Goal: Task Accomplishment & Management: Use online tool/utility

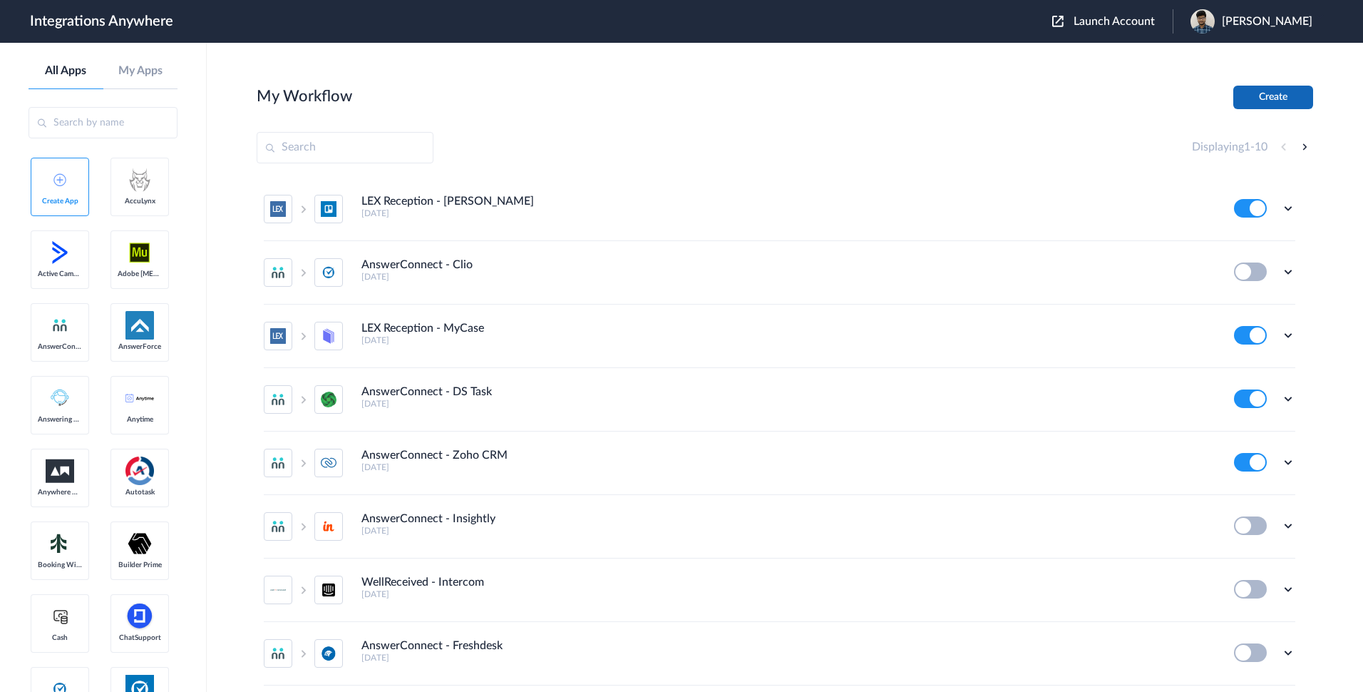
click at [1264, 102] on button "Create" at bounding box center [1274, 98] width 80 height 24
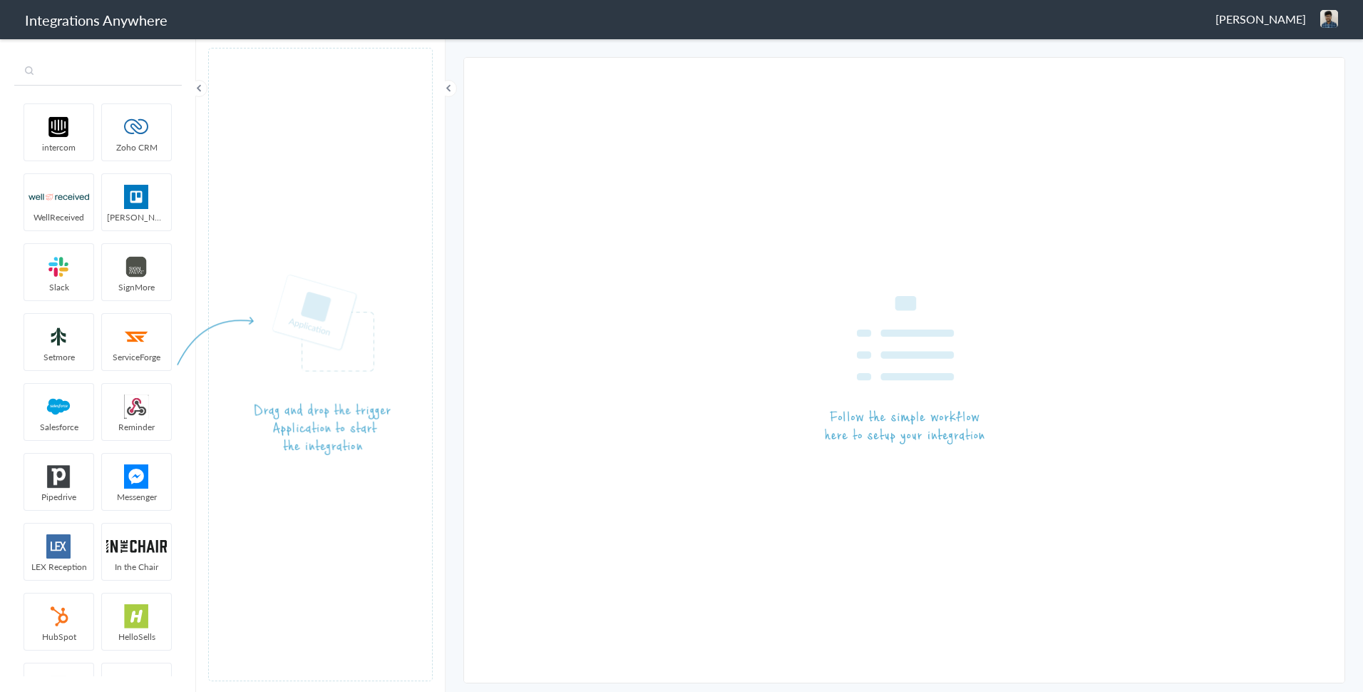
click at [94, 73] on input "text" at bounding box center [98, 71] width 168 height 27
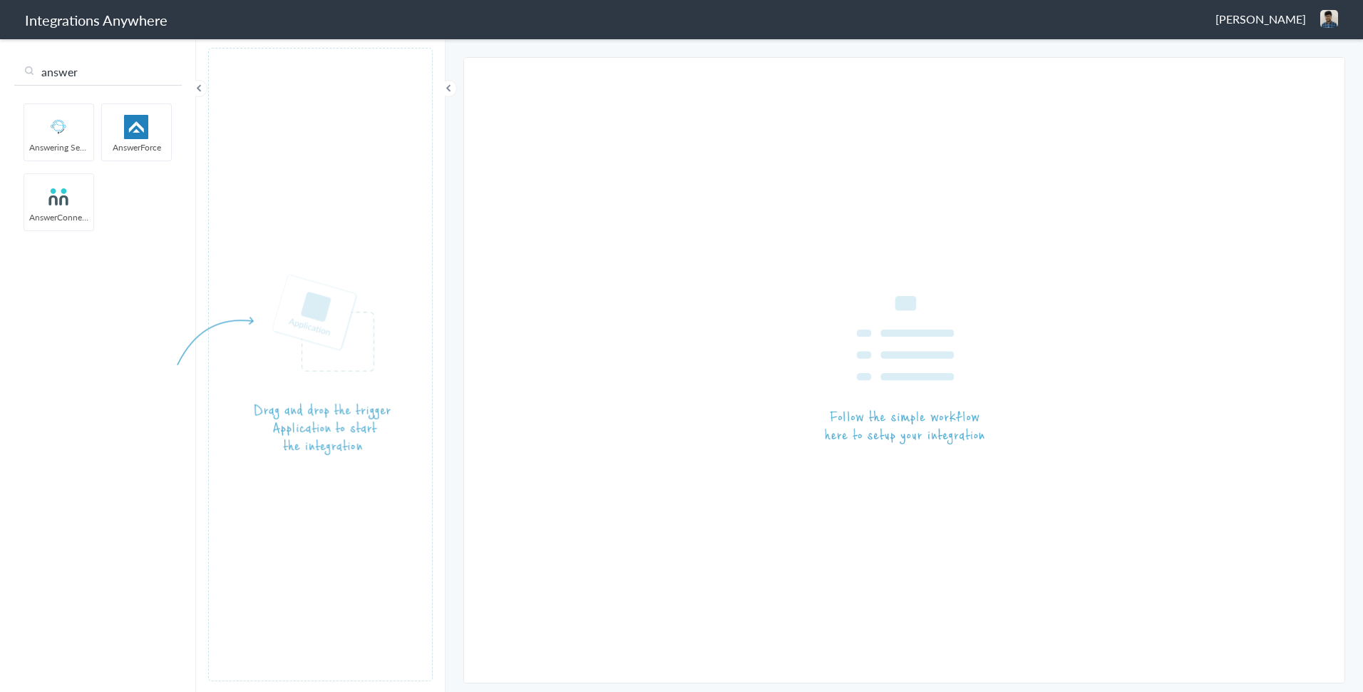
type input "answer"
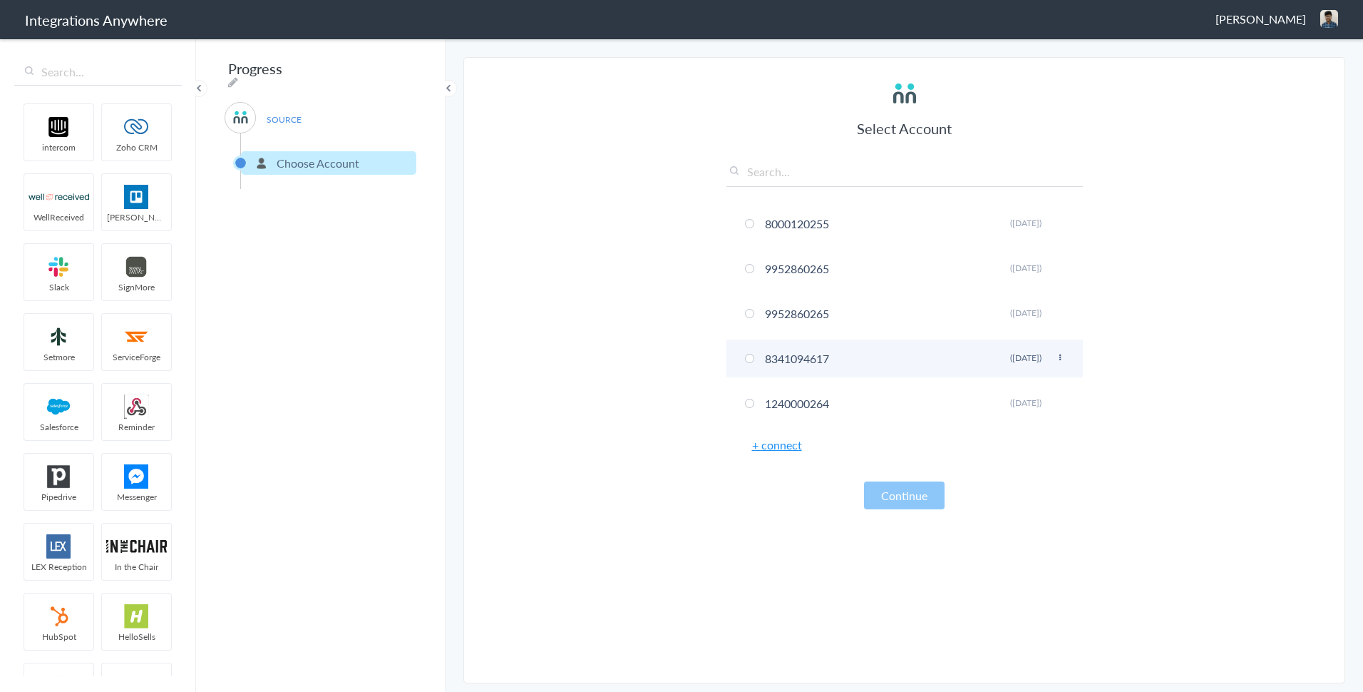
click at [759, 360] on li "8341094617 Rename Delete ([DATE])" at bounding box center [905, 358] width 357 height 38
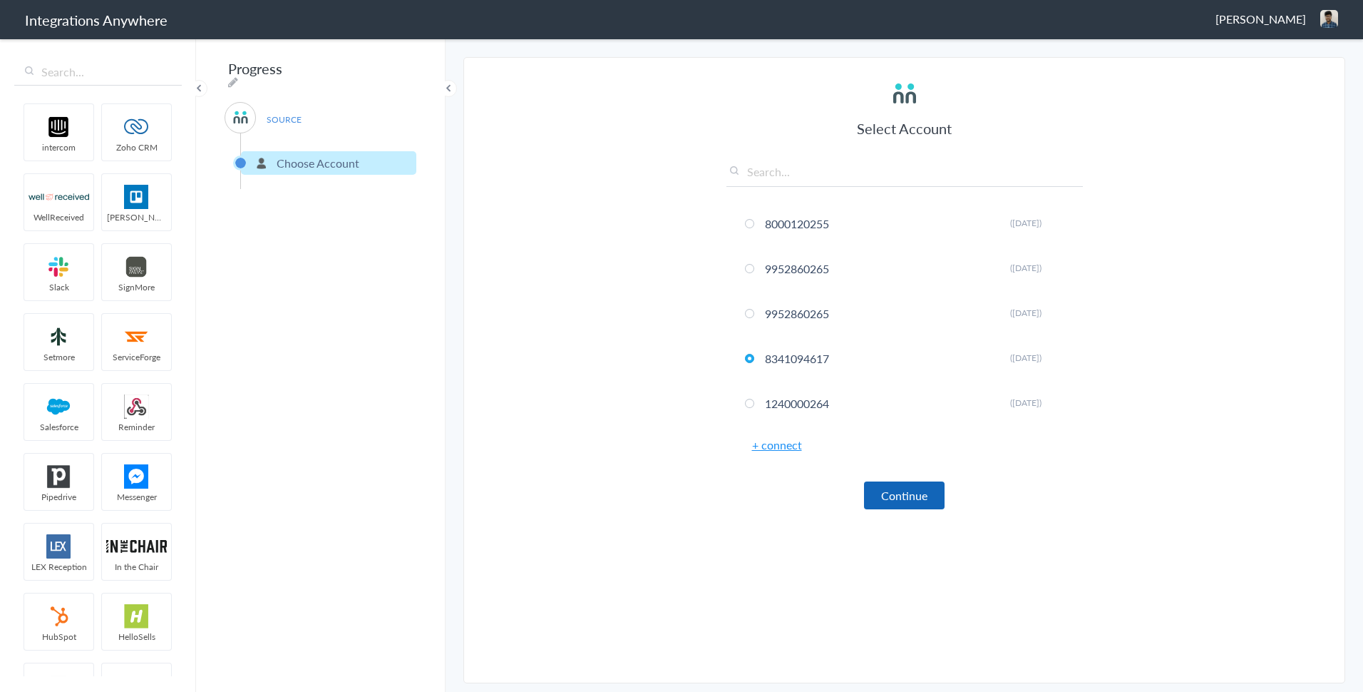
click at [883, 493] on button "Continue" at bounding box center [904, 495] width 81 height 28
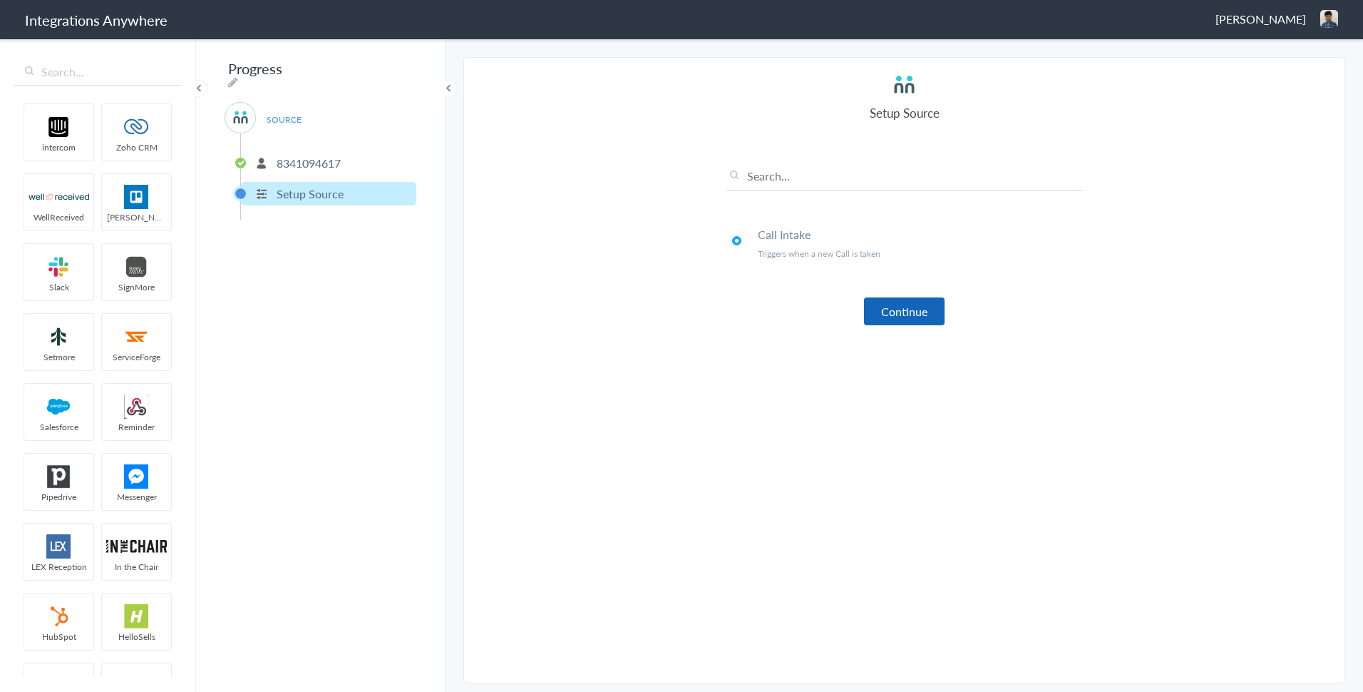
click at [897, 317] on button "Continue" at bounding box center [904, 311] width 81 height 28
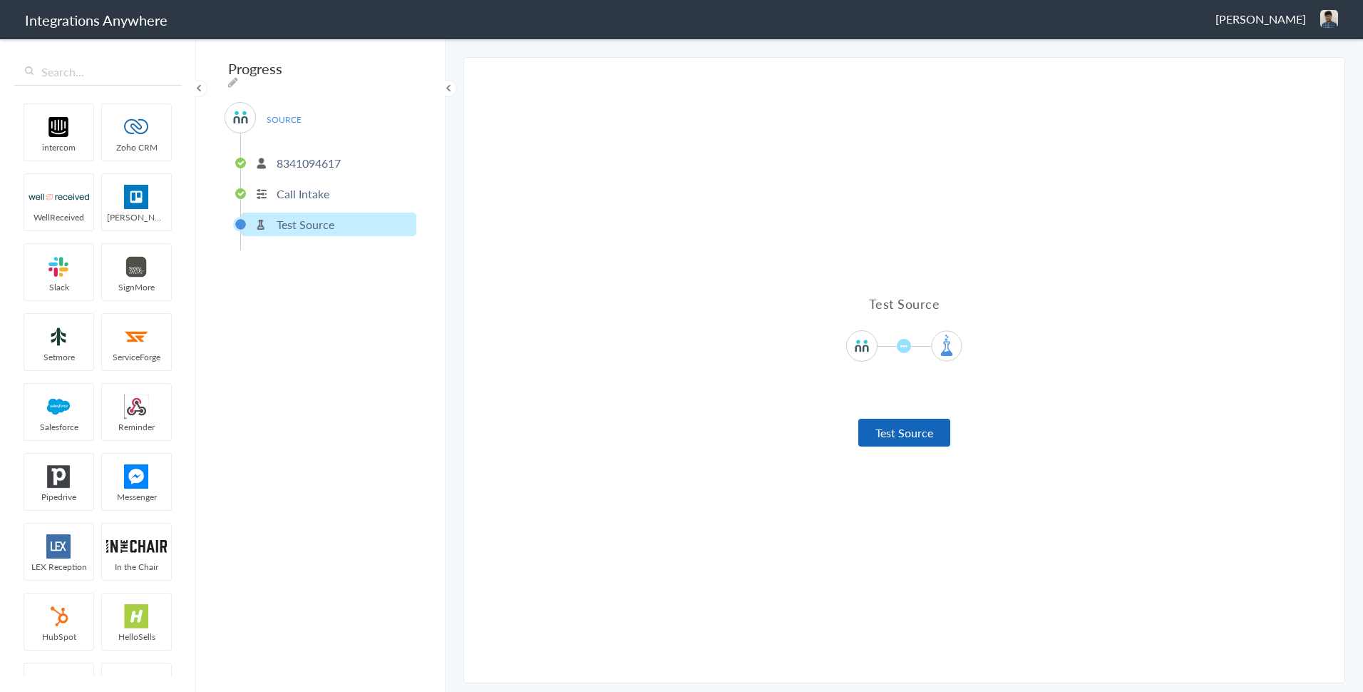
click at [903, 431] on button "Test Source" at bounding box center [905, 433] width 92 height 28
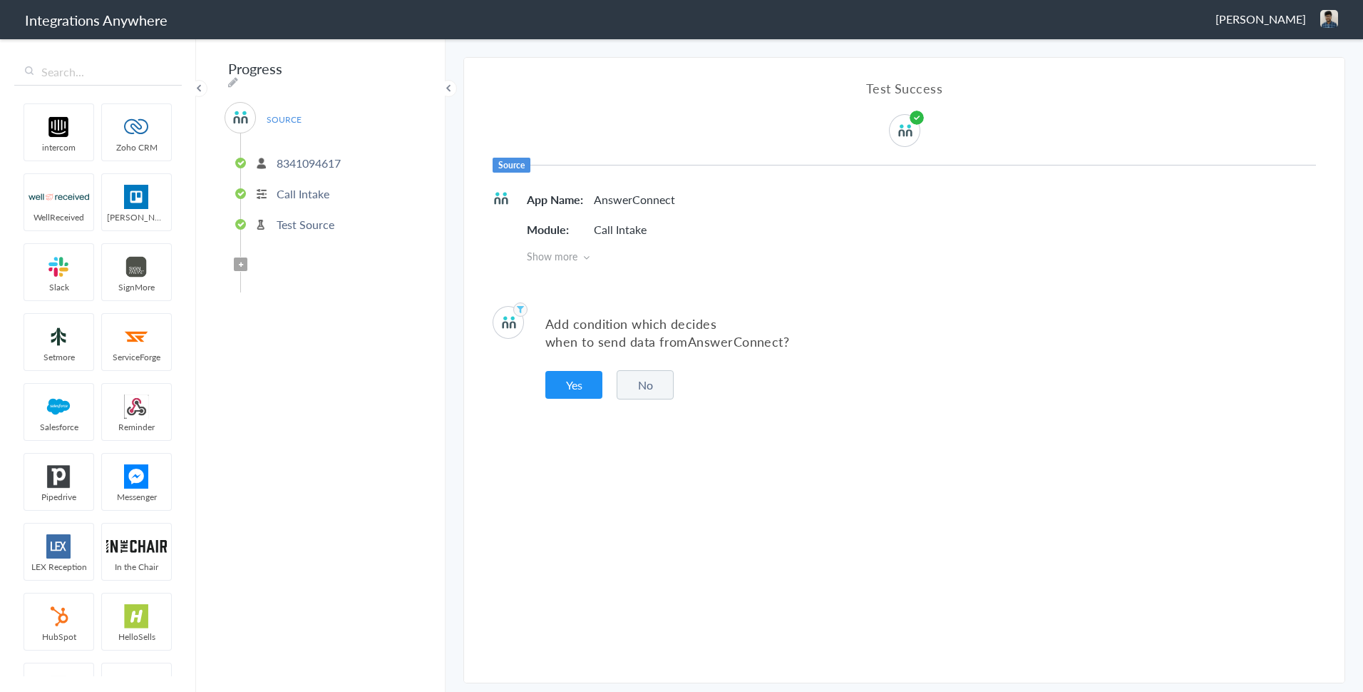
click at [655, 382] on button "No" at bounding box center [645, 384] width 57 height 29
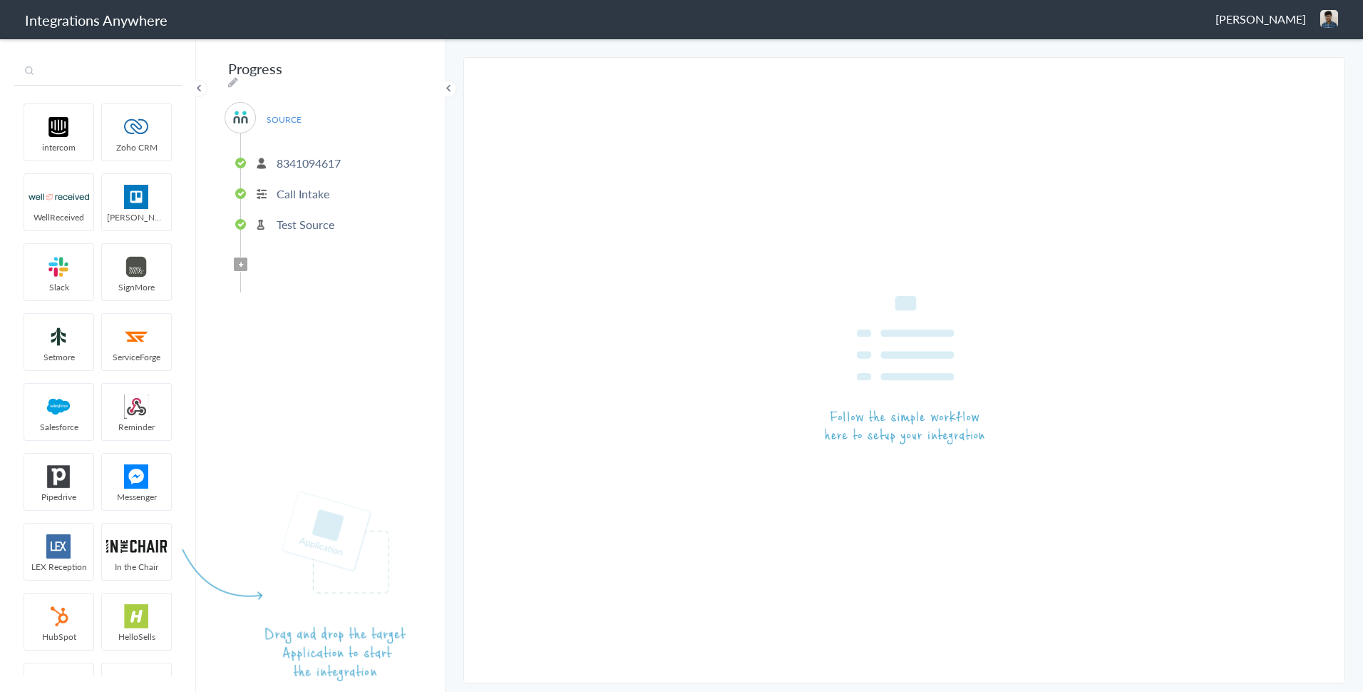
click at [98, 78] on input "text" at bounding box center [98, 71] width 168 height 27
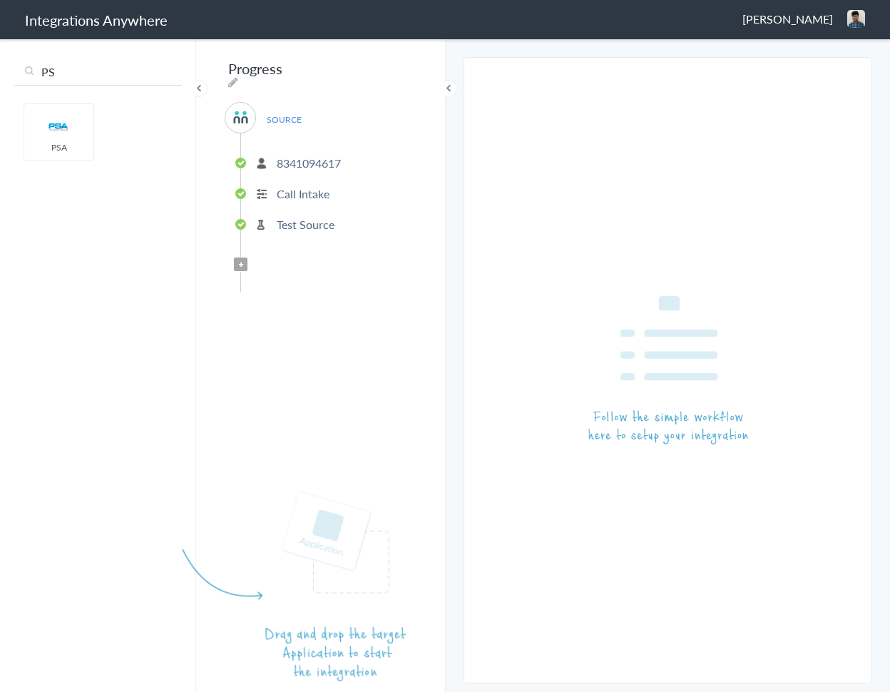
drag, startPoint x: 44, startPoint y: 120, endPoint x: 829, endPoint y: 158, distance: 786.1
drag, startPoint x: 62, startPoint y: 143, endPoint x: 361, endPoint y: 482, distance: 451.7
click at [362, 483] on article at bounding box center [320, 364] width 225 height 633
click at [63, 68] on input "PS" at bounding box center [98, 71] width 168 height 27
type input "P"
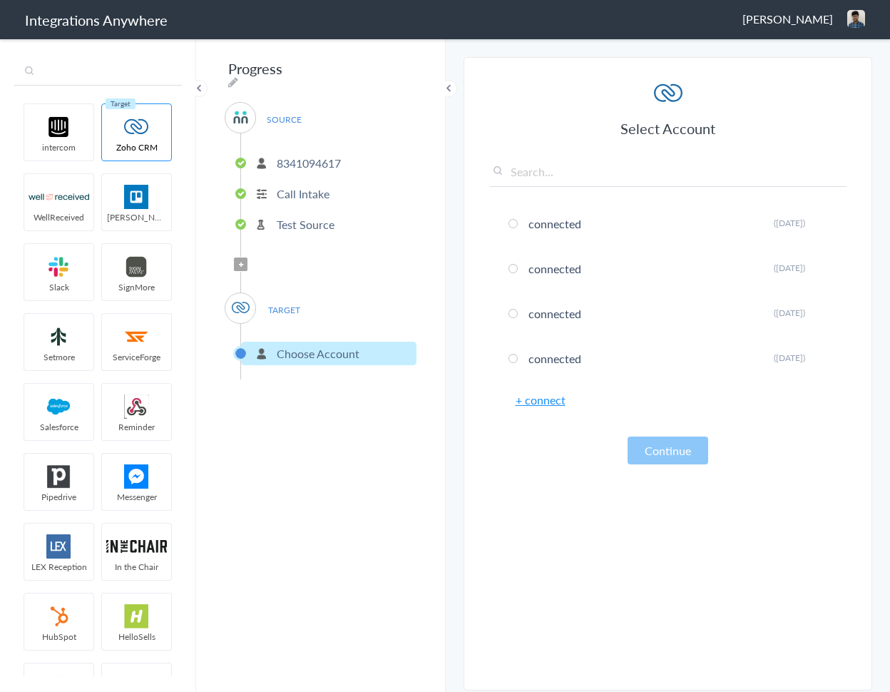
click at [124, 73] on input "text" at bounding box center [98, 71] width 168 height 27
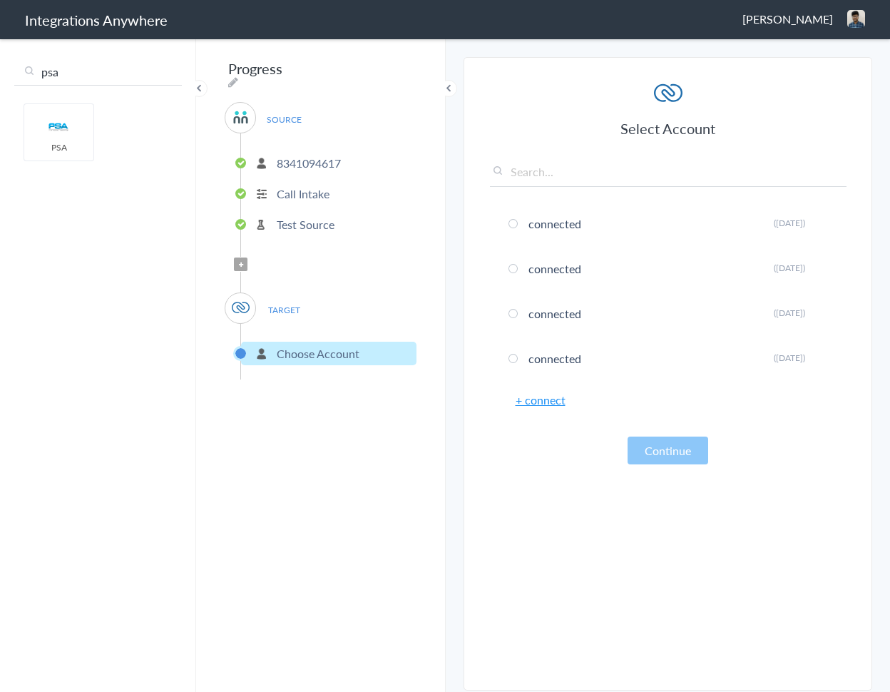
type input "psa"
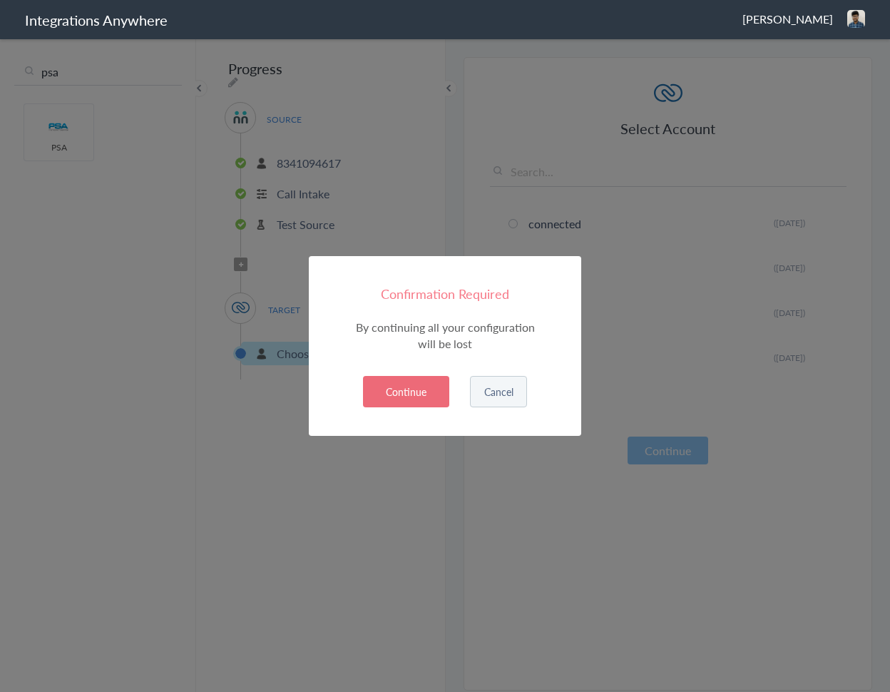
click at [425, 392] on button "Continue" at bounding box center [406, 391] width 86 height 31
click at [395, 389] on button "Continue" at bounding box center [406, 391] width 86 height 31
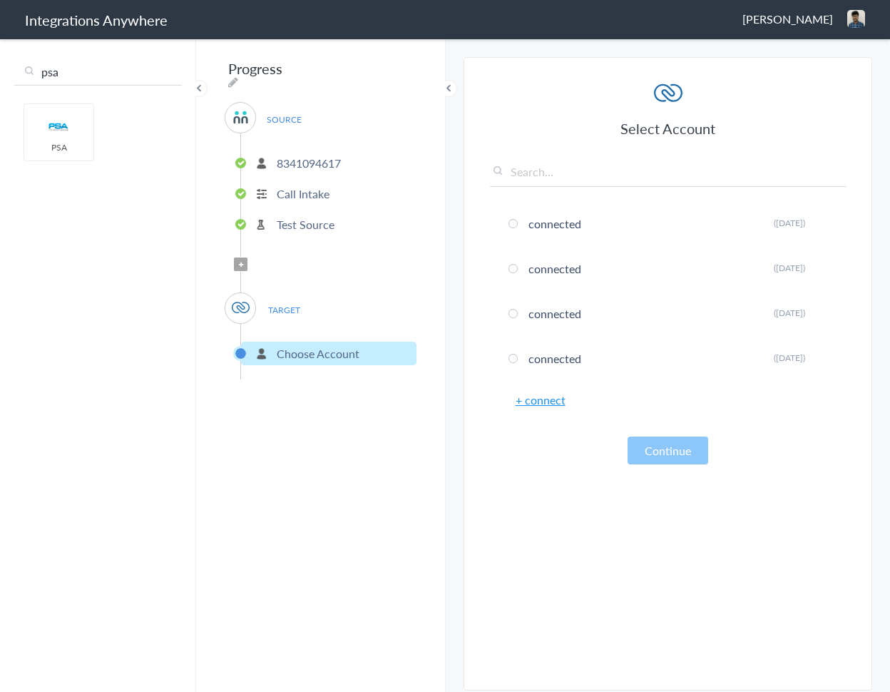
click at [63, 71] on input "psa" at bounding box center [98, 71] width 168 height 27
type input "PSA"
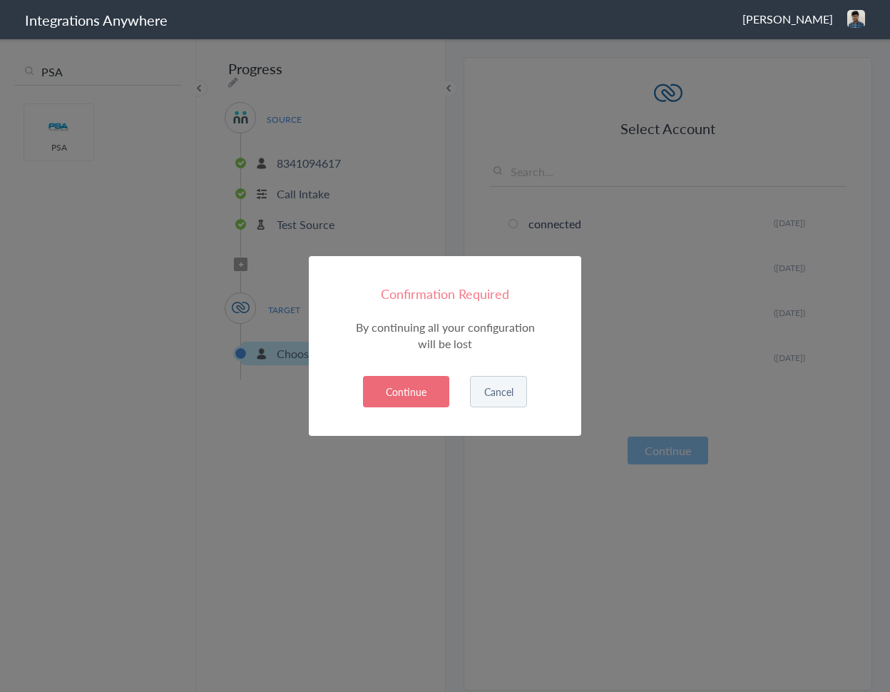
click at [429, 395] on button "Continue" at bounding box center [406, 391] width 86 height 31
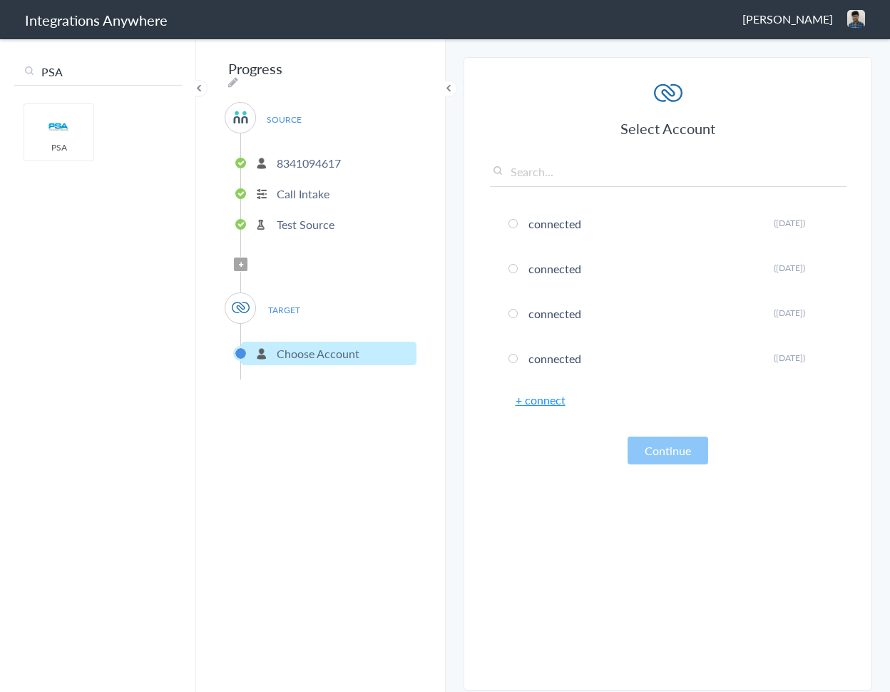
click at [95, 75] on input "PSA" at bounding box center [98, 71] width 168 height 27
type input "zoho"
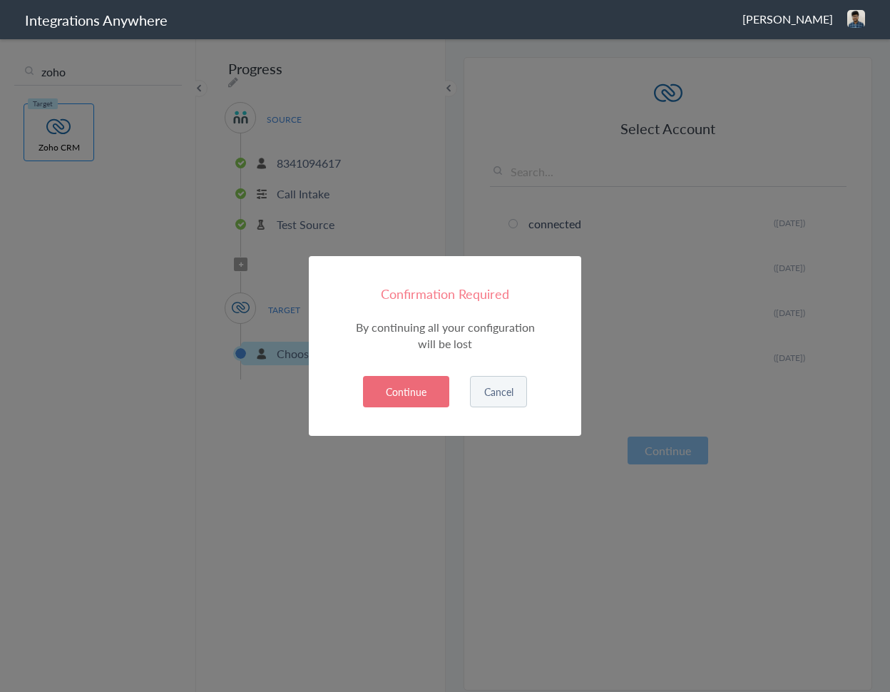
click at [395, 391] on button "Continue" at bounding box center [406, 391] width 86 height 31
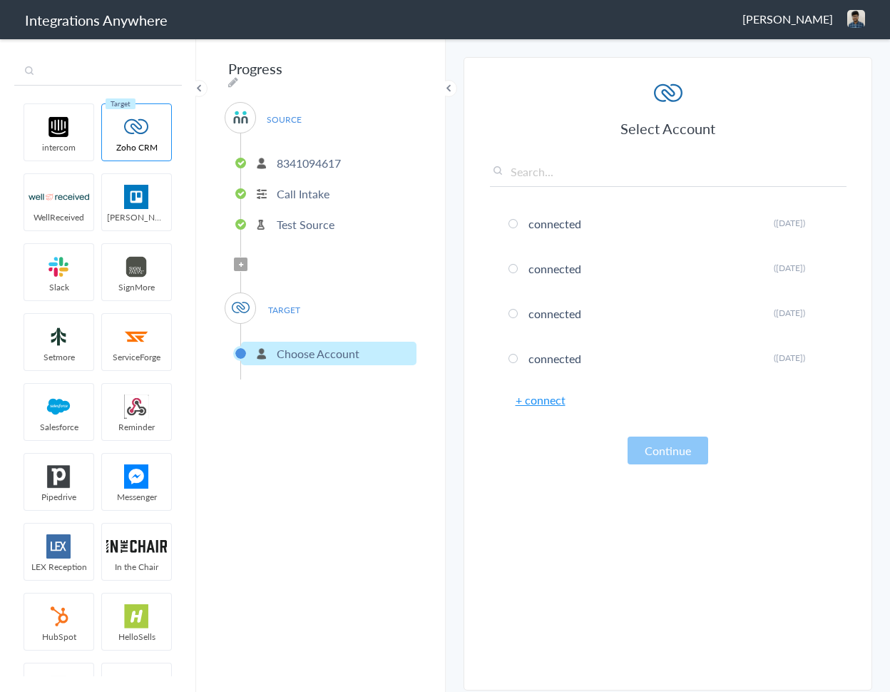
click at [118, 73] on input "text" at bounding box center [98, 71] width 168 height 27
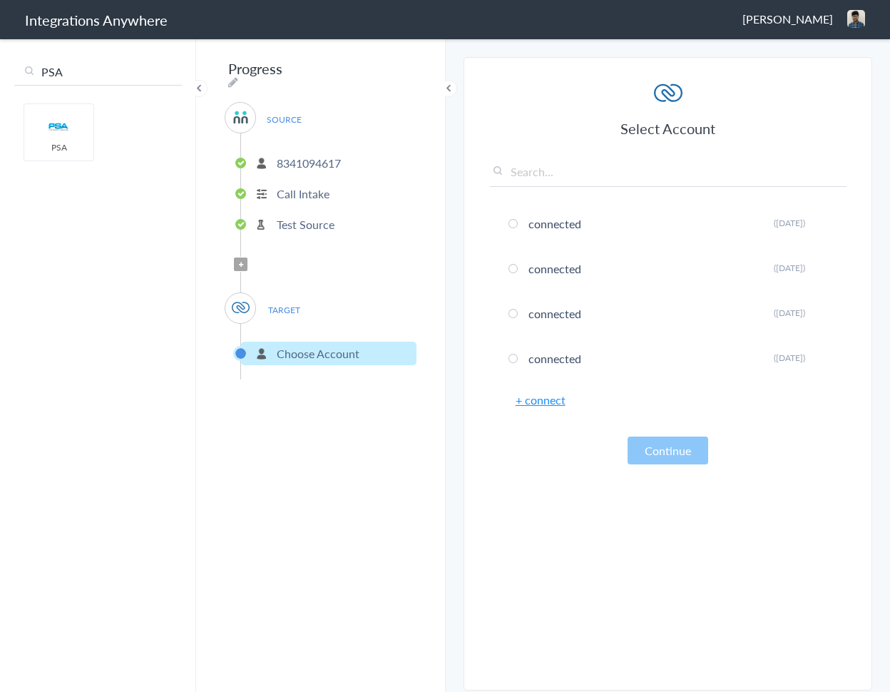
type input "PSA"
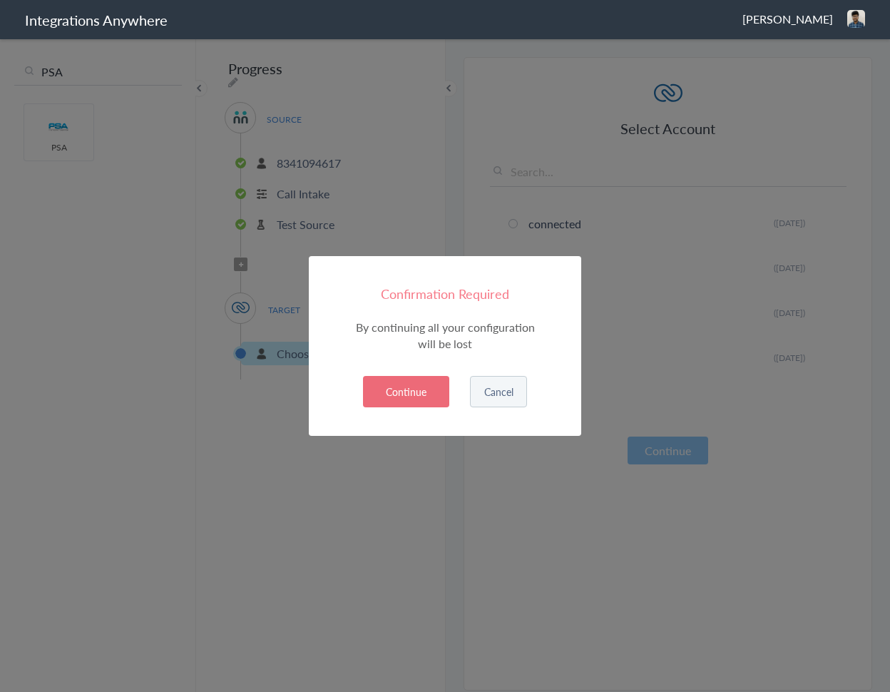
click at [414, 396] on button "Continue" at bounding box center [406, 391] width 86 height 31
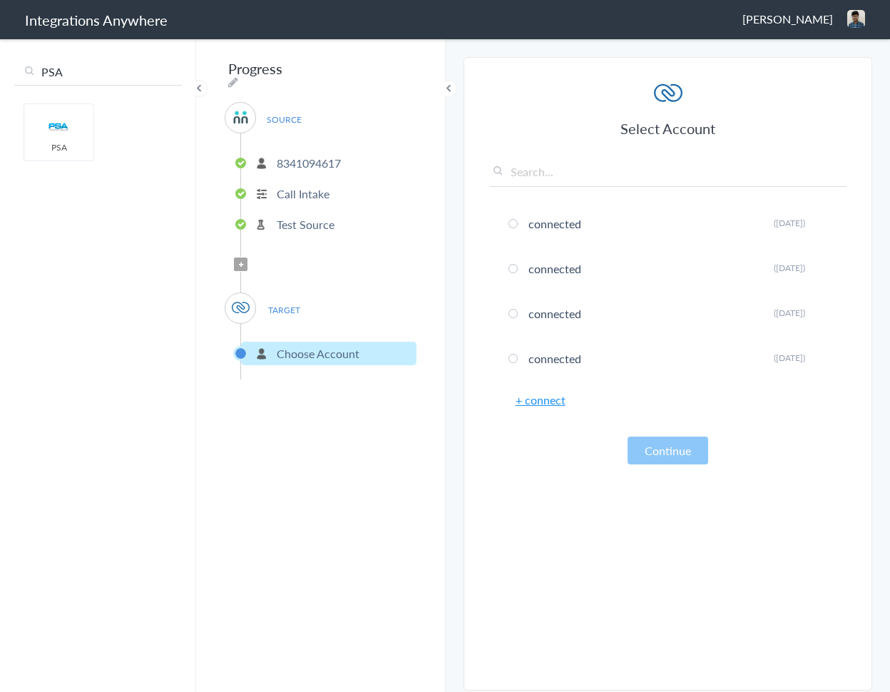
click at [413, 393] on div "Progress SOURCE [PHONE_NUMBER] Call Intake Test Source Filter Applied TARGET Ch…" at bounding box center [321, 364] width 250 height 655
click at [112, 56] on div "PSA intercom Zoho CRM WellReceived [PERSON_NAME] [PERSON_NAME] SignMore Setmore…" at bounding box center [98, 364] width 196 height 655
click at [112, 73] on input "PSA" at bounding box center [98, 71] width 168 height 27
type input "micro"
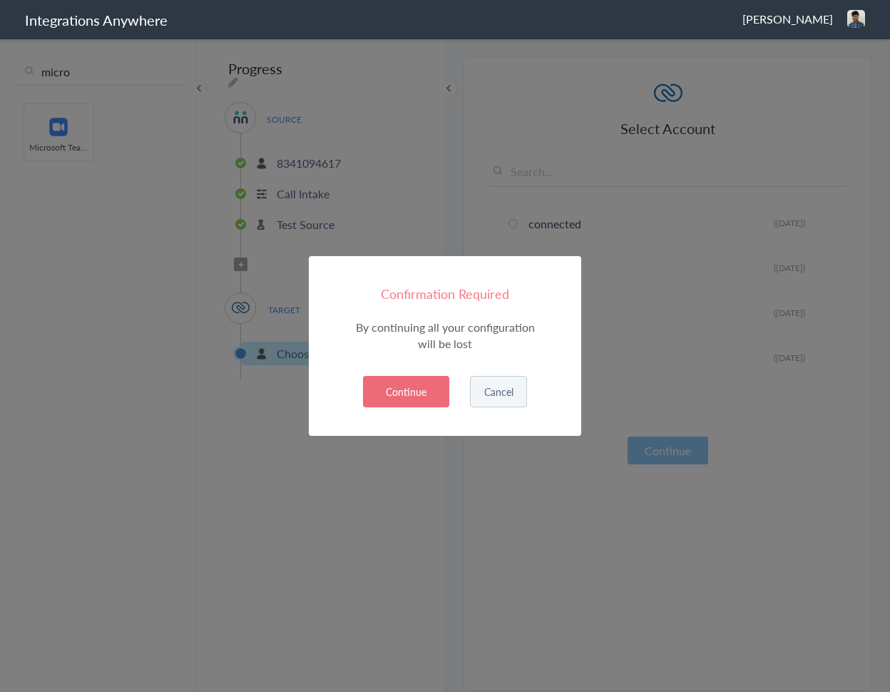
click at [418, 387] on button "Continue" at bounding box center [406, 391] width 86 height 31
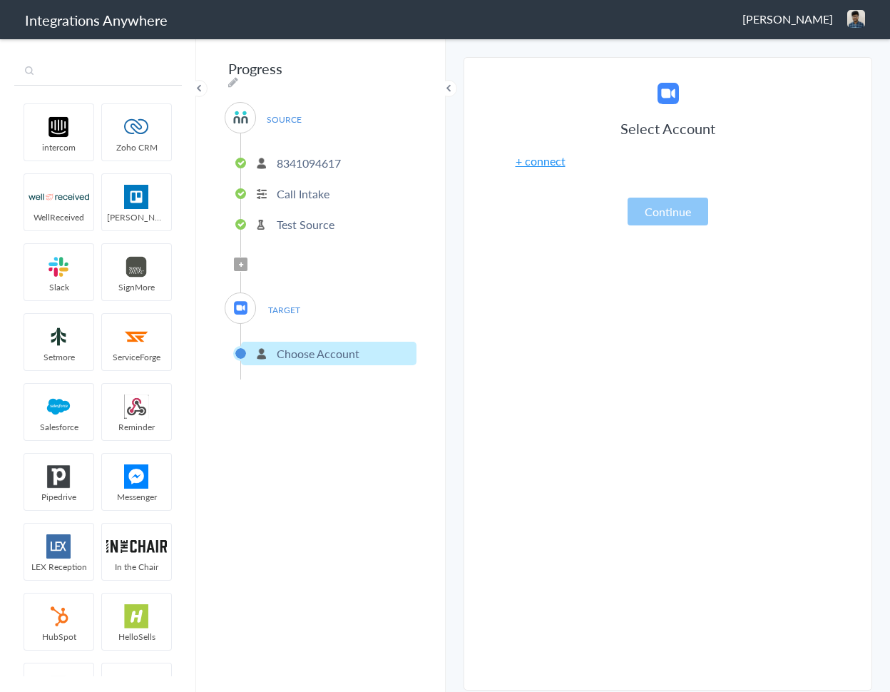
click at [99, 83] on input "text" at bounding box center [98, 71] width 168 height 27
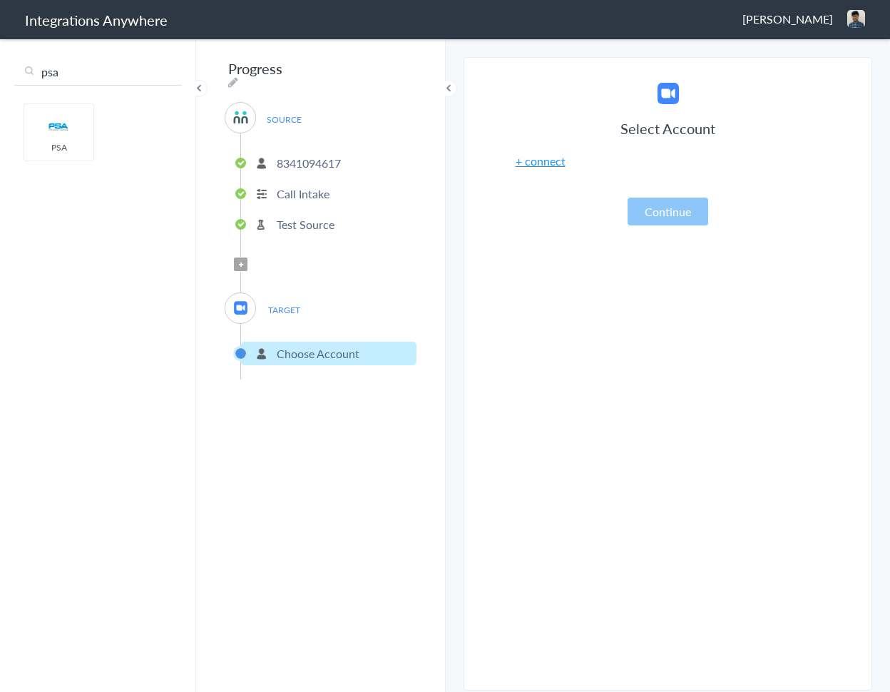
type input "psa"
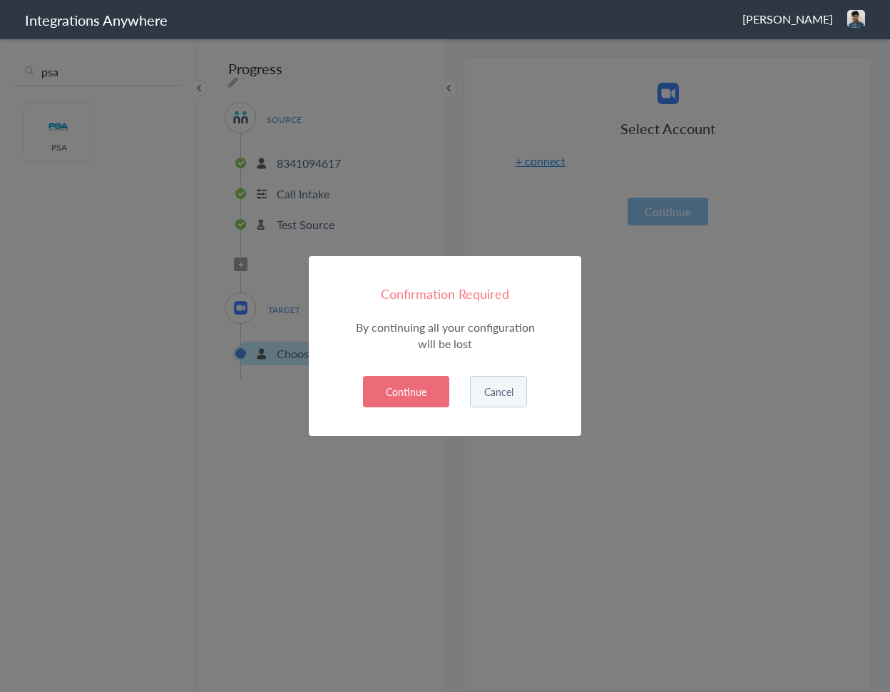
click at [426, 401] on button "Continue" at bounding box center [406, 391] width 86 height 31
click at [396, 388] on button "Continue" at bounding box center [406, 391] width 86 height 31
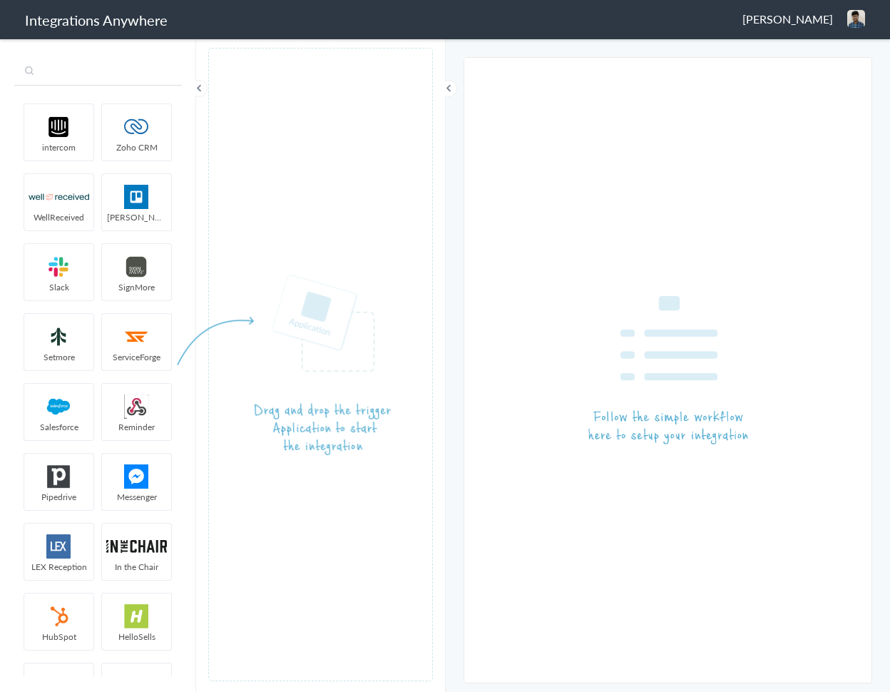
click at [96, 75] on input "text" at bounding box center [98, 71] width 168 height 27
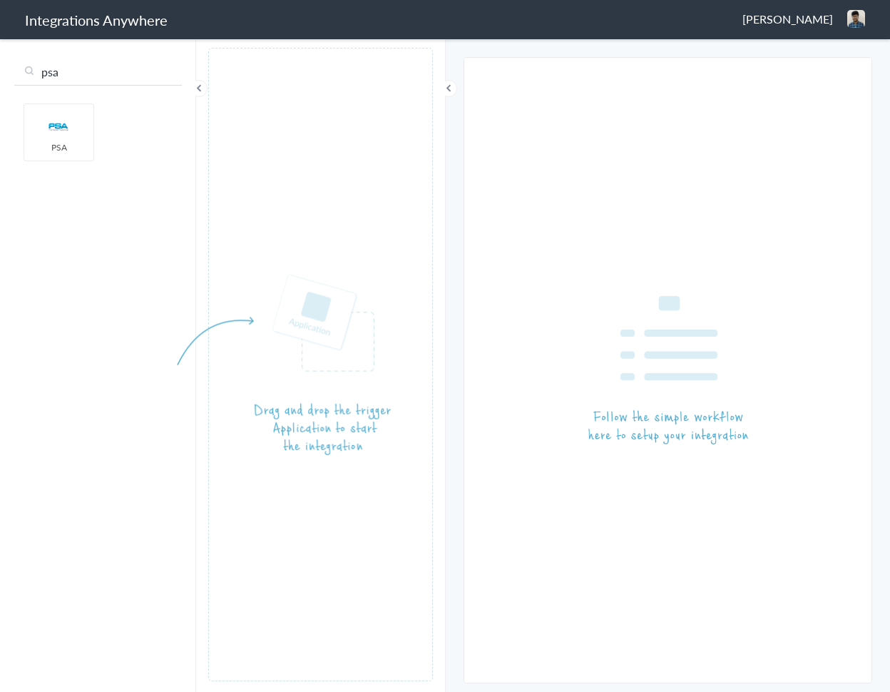
type input "psa"
click at [98, 65] on input "psa" at bounding box center [98, 71] width 168 height 27
type input "ans"
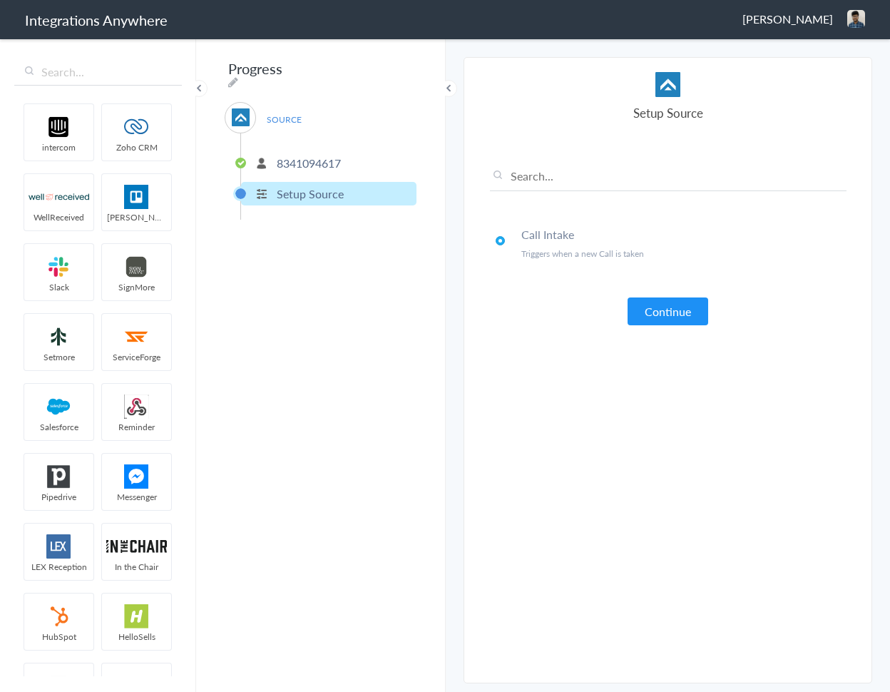
drag, startPoint x: 112, startPoint y: 140, endPoint x: 865, endPoint y: 348, distance: 781.1
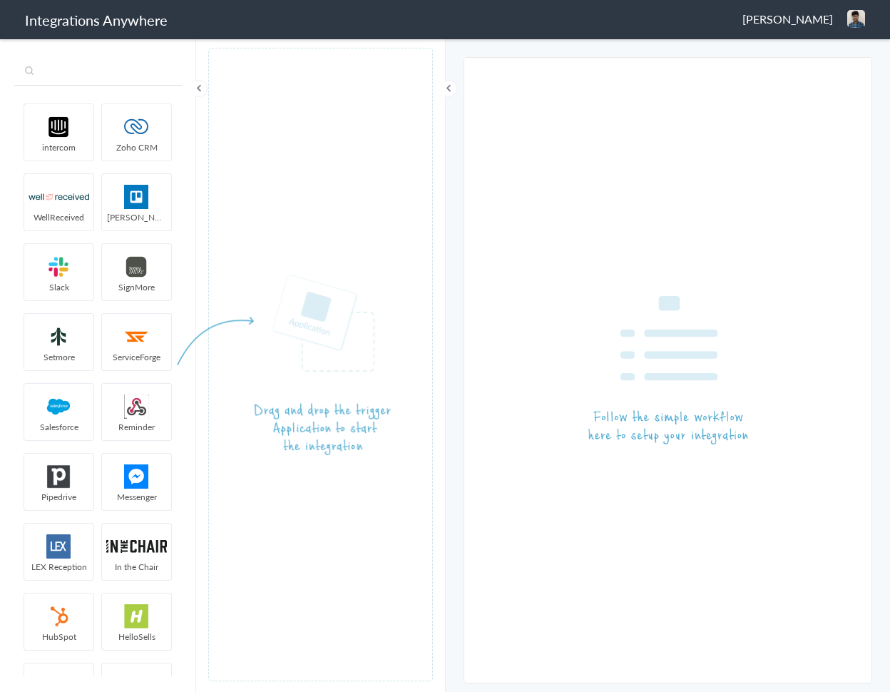
click at [115, 71] on input "text" at bounding box center [98, 71] width 168 height 27
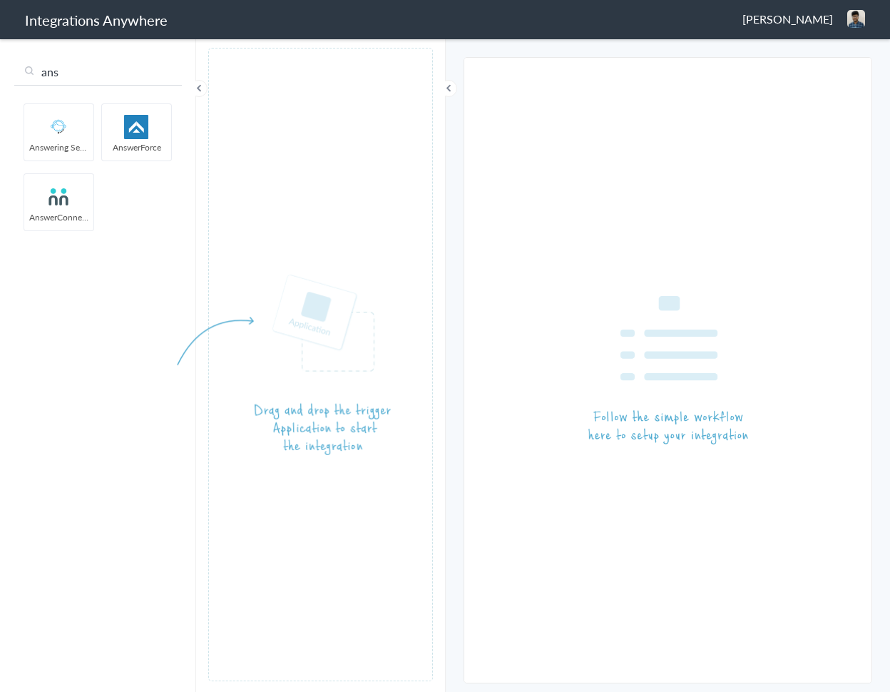
type input "ans"
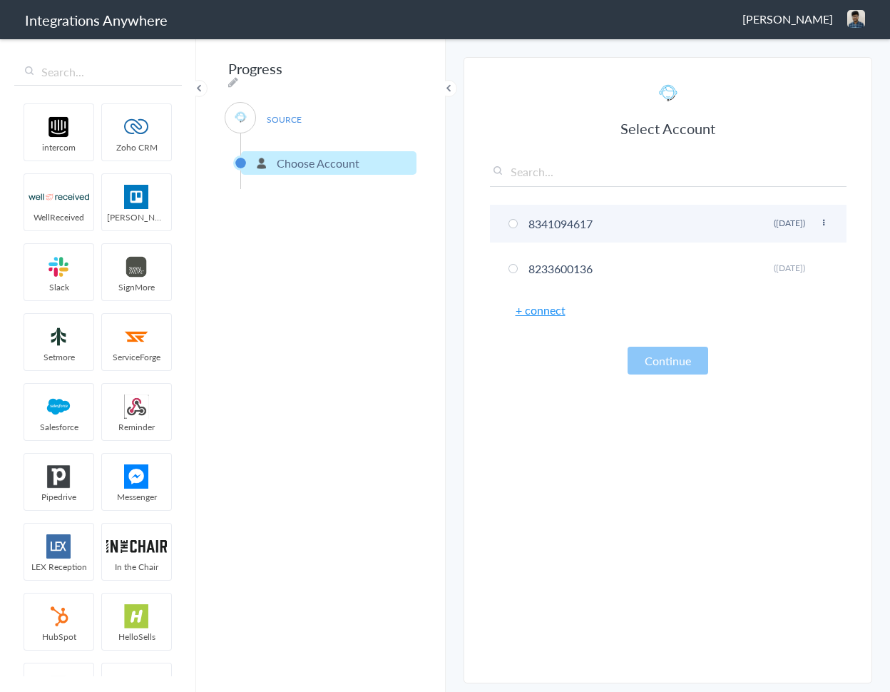
click at [534, 220] on li "8341094617 Rename Delete ([DATE])" at bounding box center [668, 224] width 357 height 38
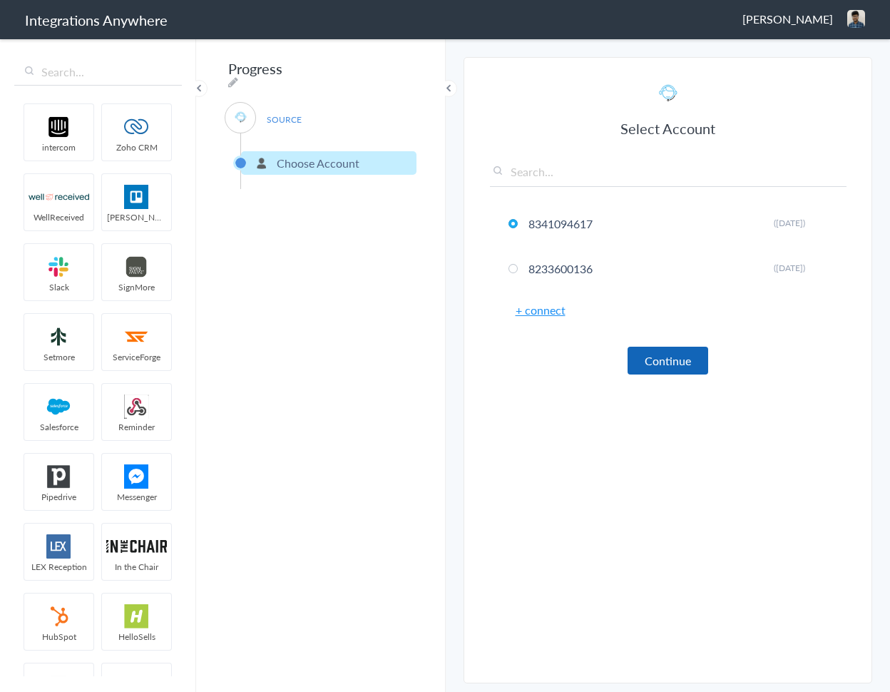
click at [682, 364] on button "Continue" at bounding box center [668, 361] width 81 height 28
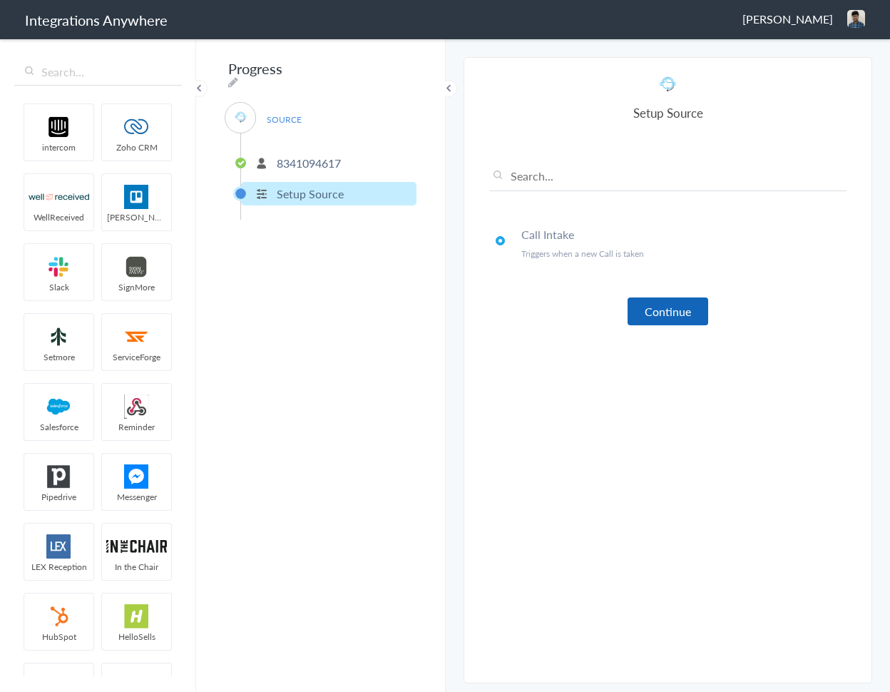
click at [693, 312] on button "Continue" at bounding box center [668, 311] width 81 height 28
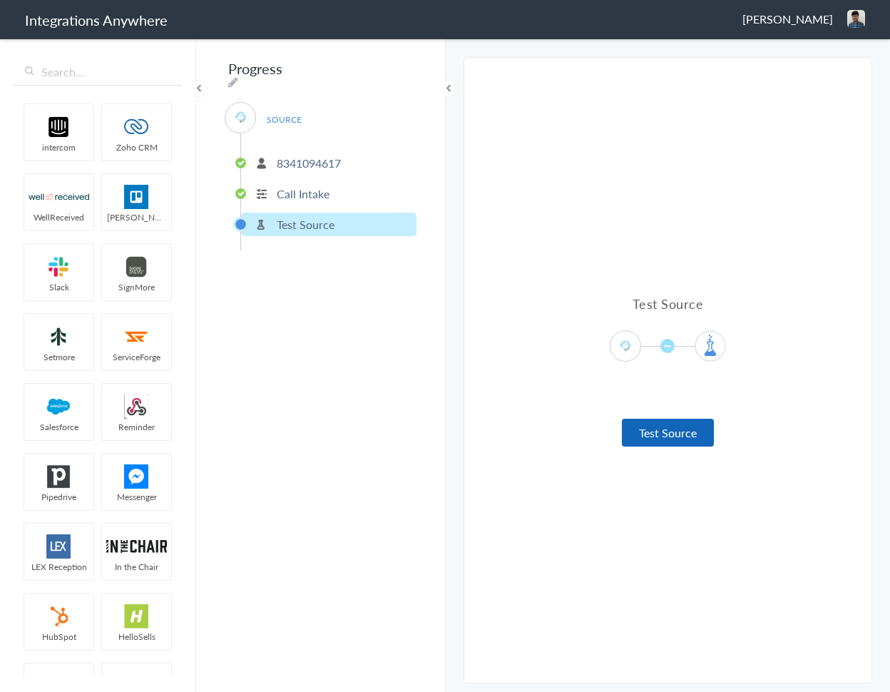
click at [664, 430] on button "Test Source" at bounding box center [668, 433] width 92 height 28
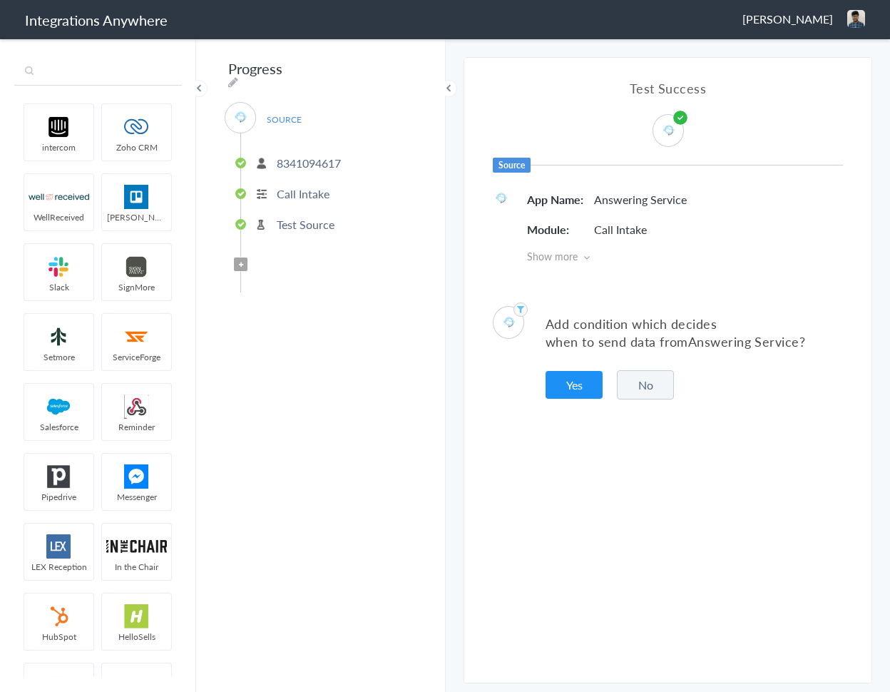
click at [146, 77] on input "text" at bounding box center [98, 71] width 168 height 27
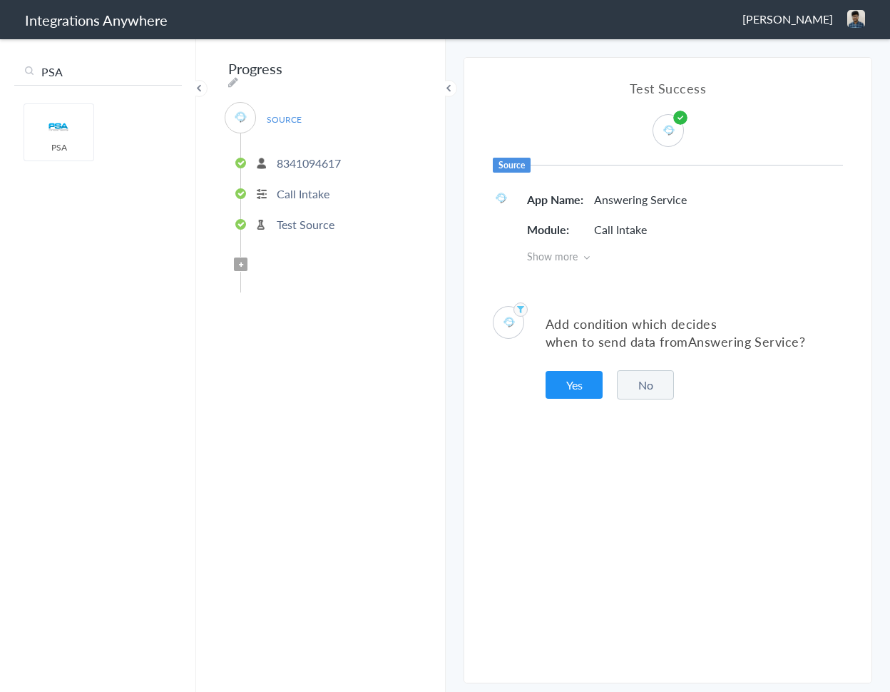
type input "PSA"
